Goal: Navigation & Orientation: Find specific page/section

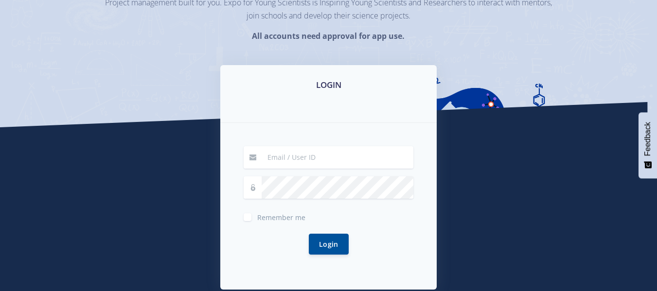
scroll to position [97, 0]
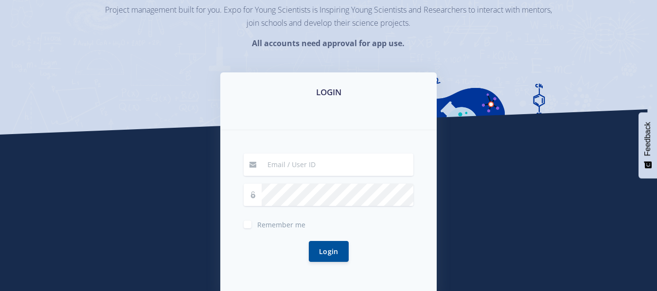
click at [296, 173] on input at bounding box center [338, 165] width 152 height 22
type input "[EMAIL_ADDRESS][DOMAIN_NAME]"
click at [335, 246] on button "Login" at bounding box center [329, 251] width 40 height 21
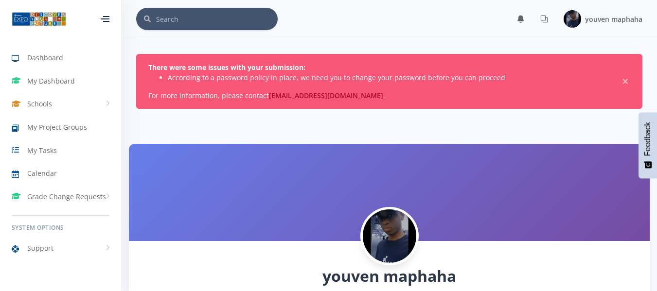
scroll to position [7, 7]
click at [49, 175] on span "Calendar" at bounding box center [42, 173] width 30 height 10
click at [49, 125] on span "My Project Groups" at bounding box center [57, 127] width 60 height 10
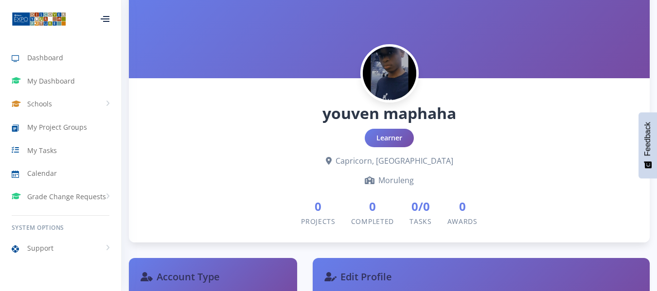
scroll to position [163, 0]
click at [370, 209] on span "0" at bounding box center [372, 207] width 43 height 18
click at [57, 145] on link "My Tasks" at bounding box center [60, 150] width 121 height 22
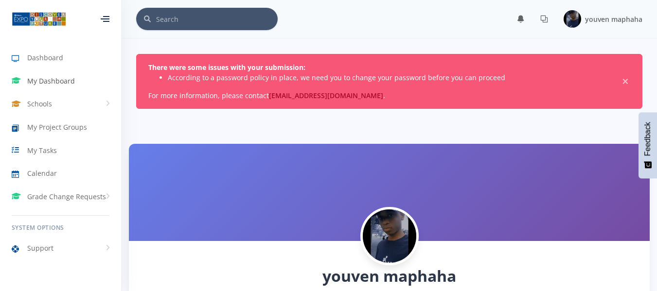
click at [51, 76] on span "My Dashboard" at bounding box center [51, 81] width 48 height 10
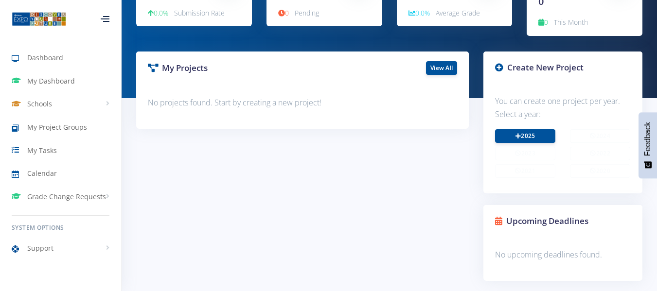
scroll to position [138, 0]
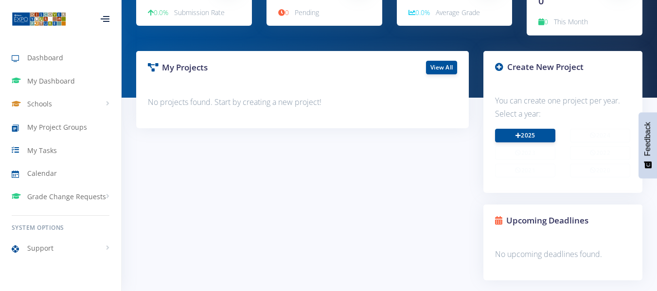
click at [497, 70] on icon at bounding box center [499, 67] width 8 height 8
click at [498, 63] on icon at bounding box center [499, 67] width 8 height 8
click at [542, 69] on h3 "Create New Project" at bounding box center [563, 67] width 136 height 13
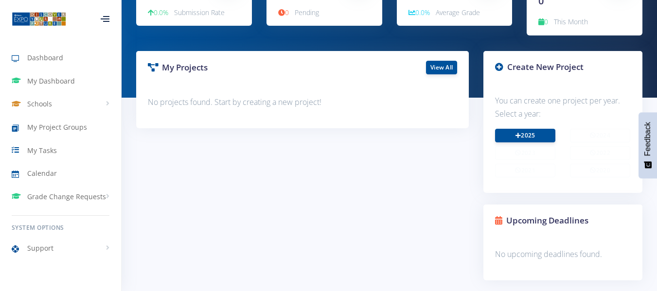
click at [542, 69] on h3 "Create New Project" at bounding box center [563, 67] width 136 height 13
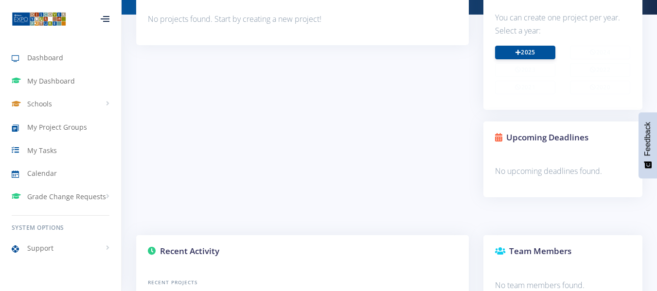
scroll to position [221, 0]
click at [522, 53] on link "2025" at bounding box center [525, 53] width 60 height 14
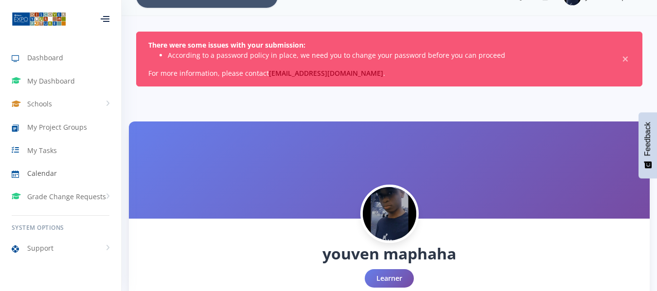
scroll to position [21, 0]
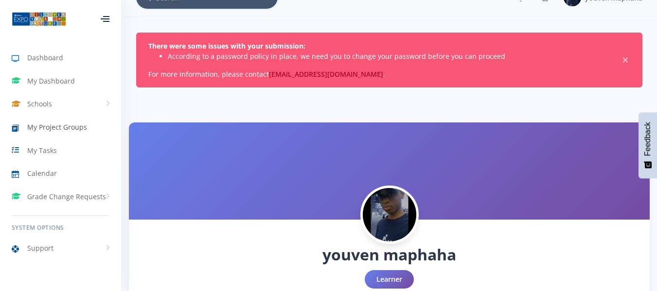
click at [81, 123] on span "My Project Groups" at bounding box center [57, 127] width 60 height 10
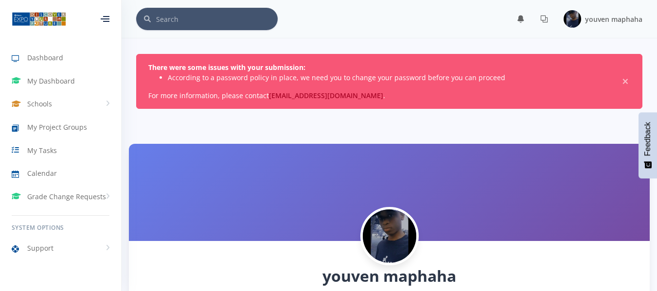
scroll to position [7, 7]
click at [81, 123] on span "My Project Groups" at bounding box center [57, 127] width 60 height 10
click at [38, 145] on span "My Tasks" at bounding box center [42, 150] width 30 height 10
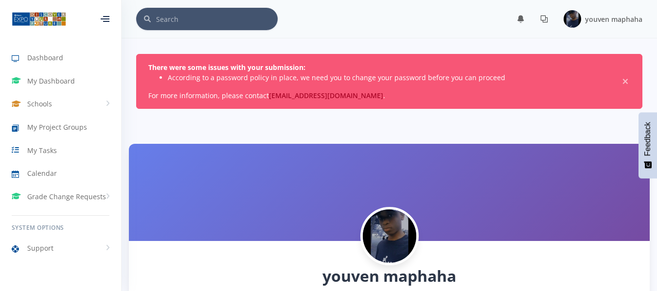
click at [547, 16] on icon at bounding box center [544, 19] width 8 height 8
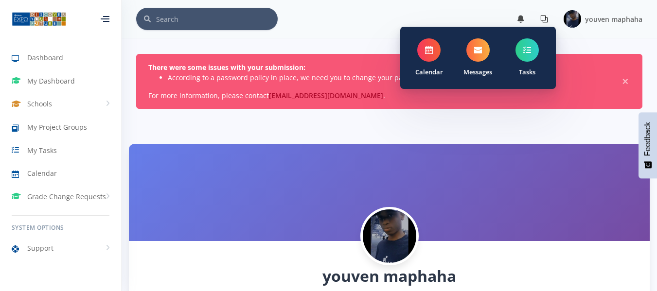
click at [524, 18] on icon at bounding box center [521, 19] width 8 height 8
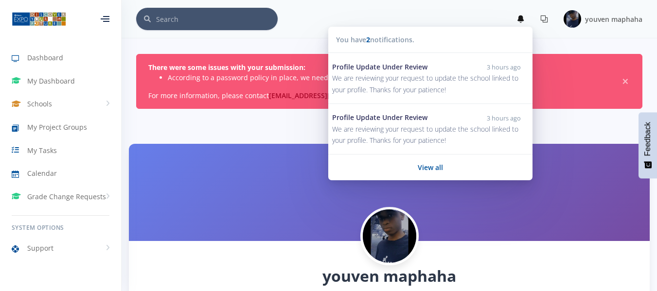
click at [545, 16] on icon at bounding box center [544, 19] width 8 height 8
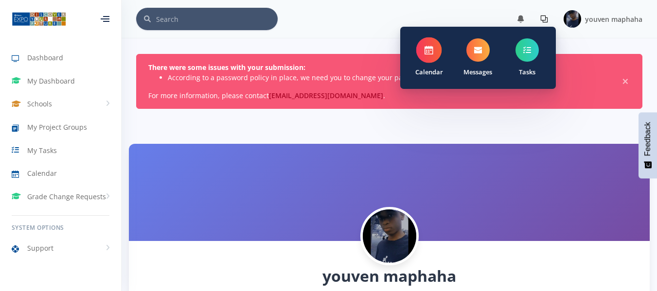
click at [439, 43] on span at bounding box center [429, 50] width 26 height 26
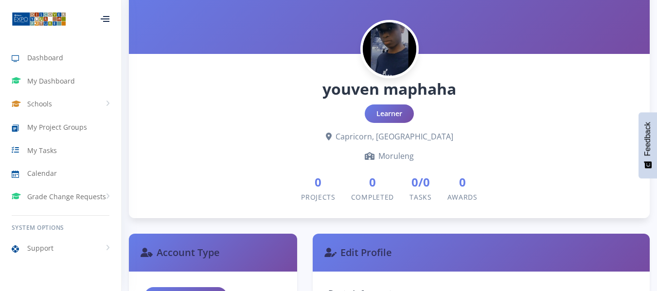
scroll to position [186, 0]
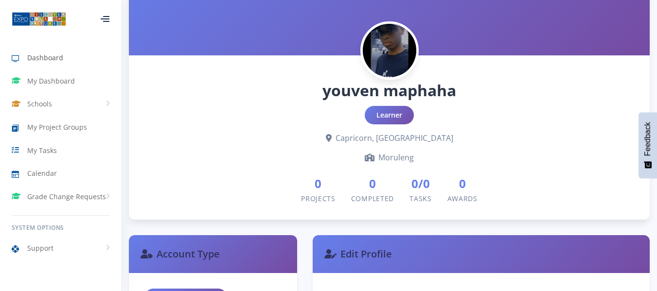
click at [41, 59] on span "Dashboard" at bounding box center [45, 58] width 36 height 10
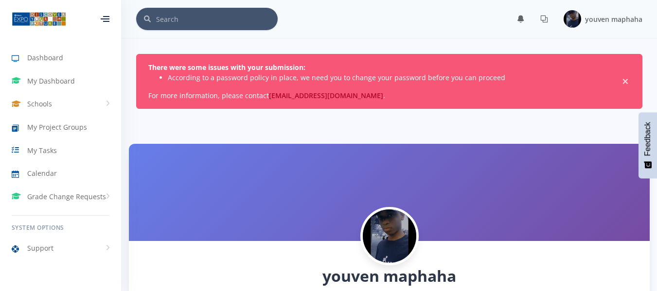
click at [624, 79] on span "×" at bounding box center [625, 82] width 10 height 10
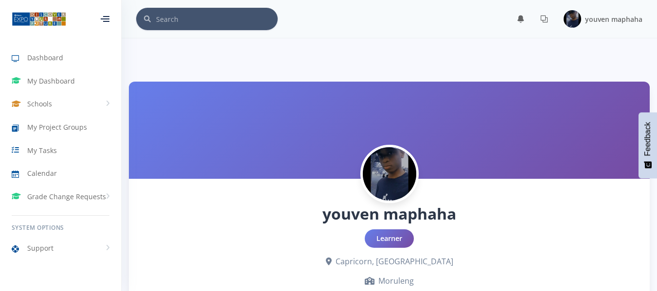
scroll to position [7, 7]
click at [67, 46] on ul "Dashboard My Dashboard Schools View Schools Moruleng My Project Groups My Tasks…" at bounding box center [60, 127] width 121 height 162
click at [68, 48] on link "Dashboard" at bounding box center [60, 58] width 121 height 22
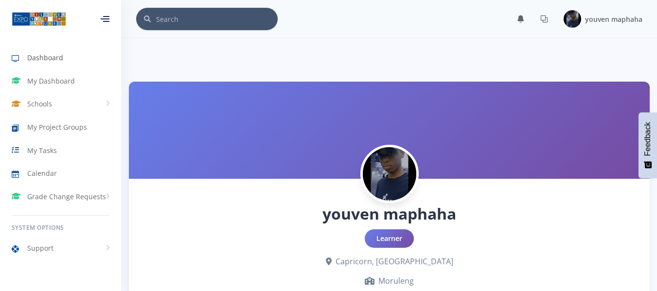
click at [68, 48] on link "Dashboard" at bounding box center [60, 58] width 121 height 22
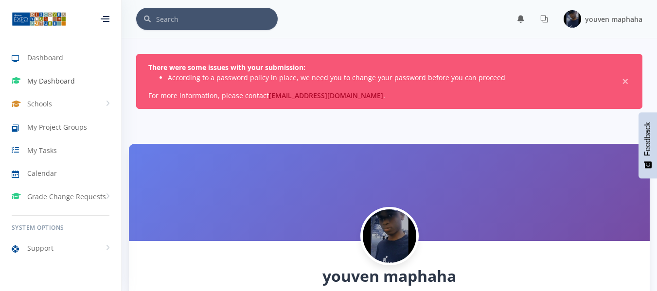
scroll to position [7, 7]
click at [38, 78] on span "My Dashboard" at bounding box center [51, 81] width 48 height 10
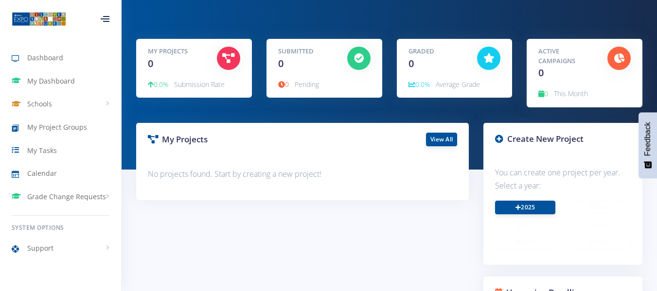
scroll to position [67, 0]
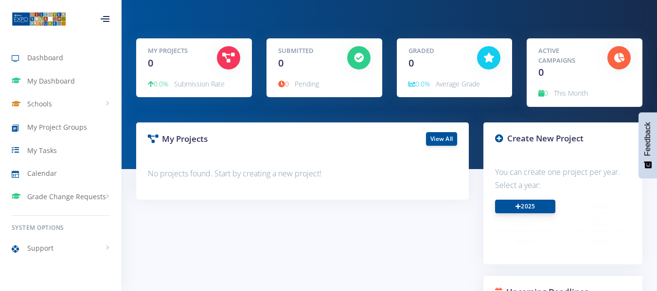
click at [512, 211] on link "2025" at bounding box center [525, 207] width 60 height 14
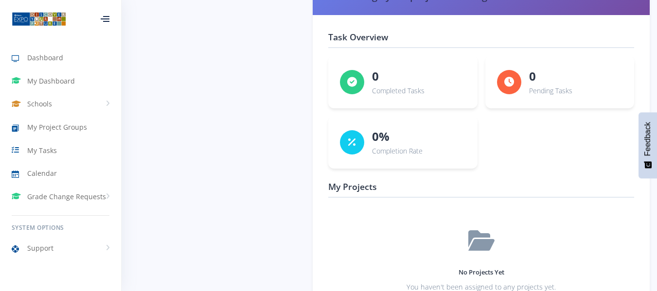
scroll to position [1473, 0]
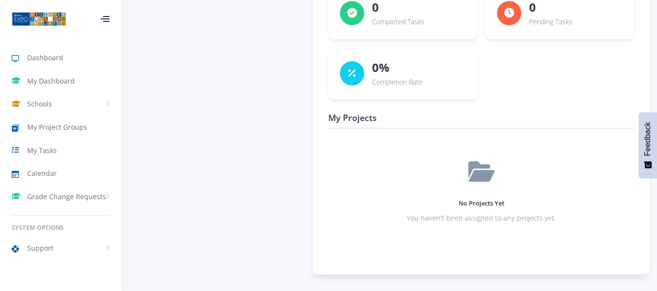
click at [495, 170] on div "No Projects Yet You haven't been assigned to any projects yet." at bounding box center [481, 192] width 306 height 111
